Goal: Task Accomplishment & Management: Manage account settings

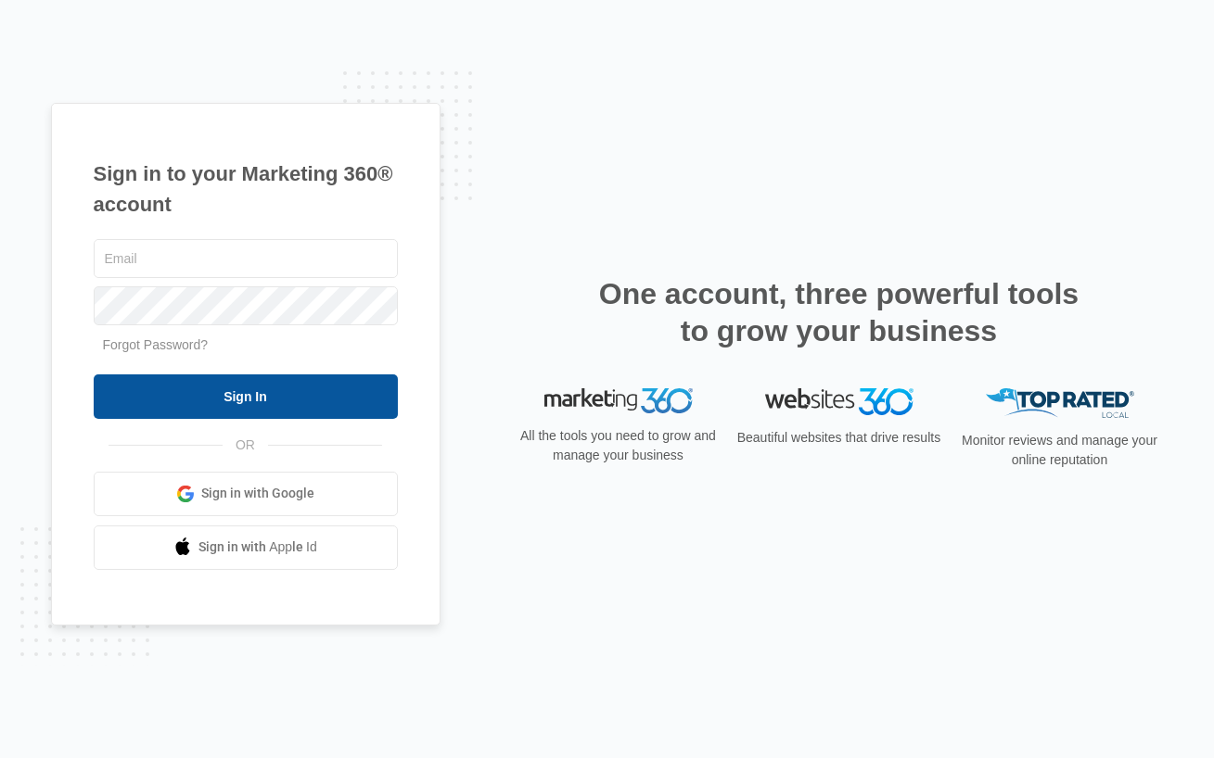
type input "[EMAIL_ADDRESS][DOMAIN_NAME]"
click at [279, 396] on input "Sign In" at bounding box center [246, 397] width 304 height 45
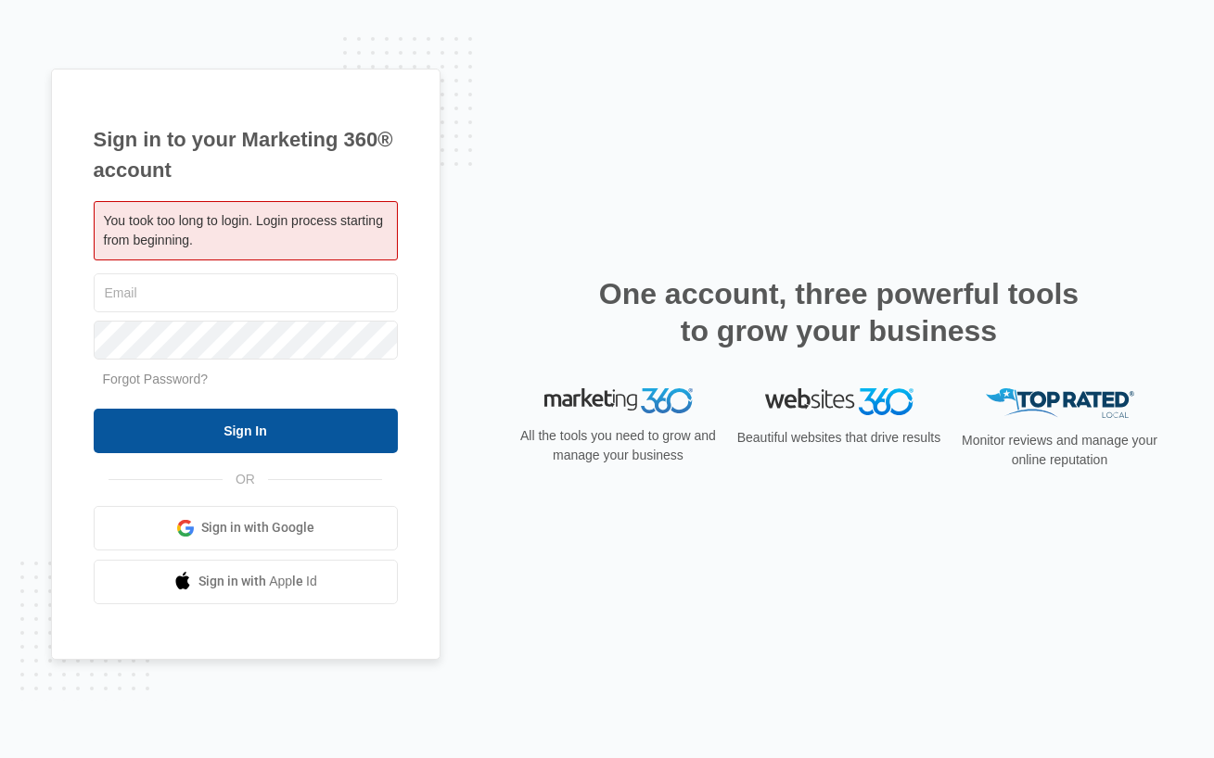
type input "[EMAIL_ADDRESS][DOMAIN_NAME]"
click at [272, 428] on input "Sign In" at bounding box center [246, 431] width 304 height 45
